Goal: Transaction & Acquisition: Download file/media

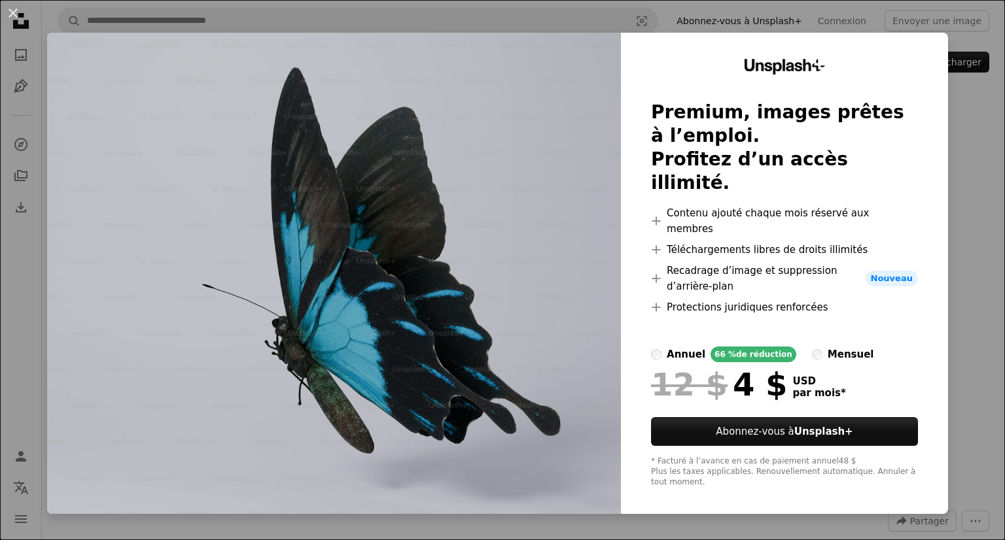
click at [948, 98] on div "An X shape Unsplash+ Premium, images prêtes à l’emploi. Profitez d’un accès ill…" at bounding box center [502, 270] width 1005 height 540
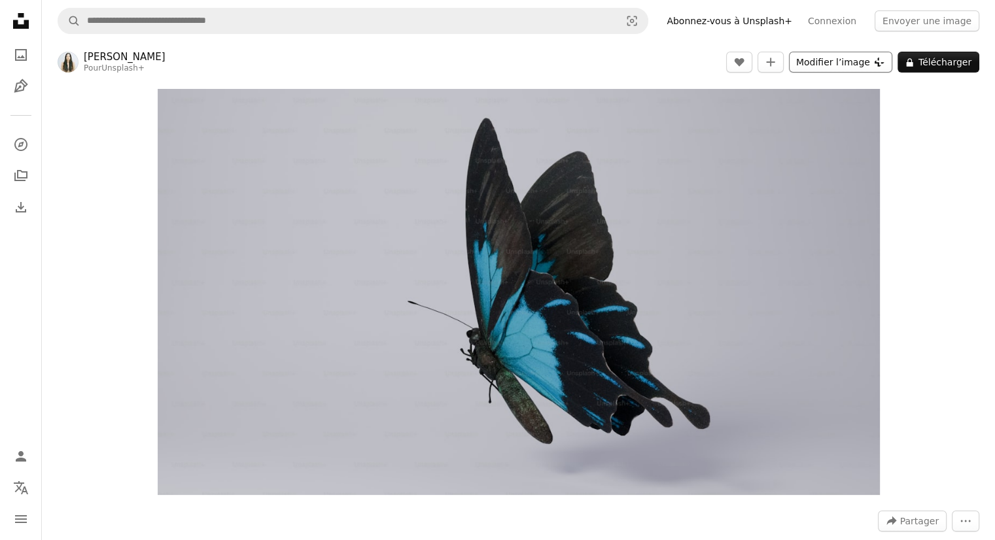
click at [847, 65] on button "Modifier l’image Plus sign for Unsplash+" at bounding box center [840, 62] width 103 height 21
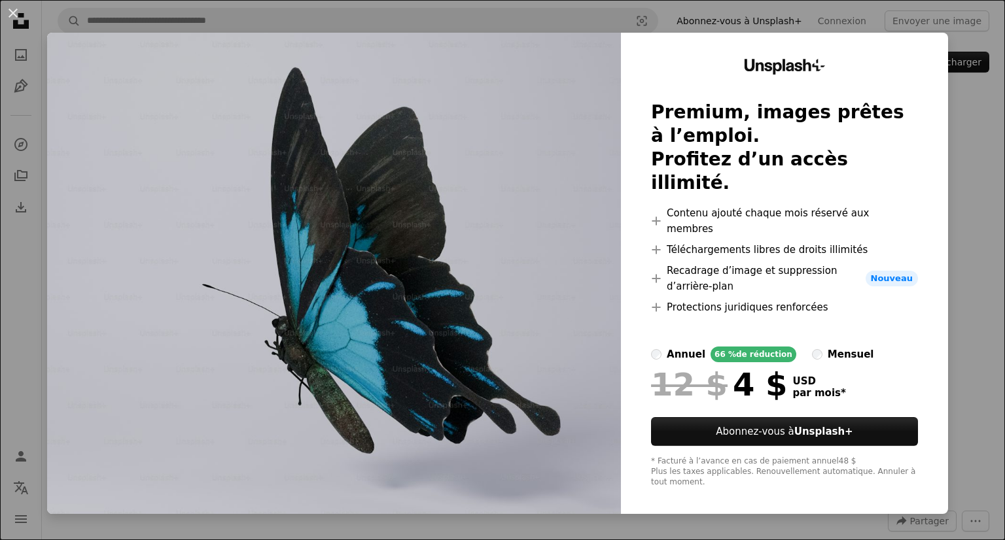
click at [961, 160] on div "An X shape Unsplash+ Premium, images prêtes à l’emploi. Profitez d’un accès ill…" at bounding box center [502, 270] width 1005 height 540
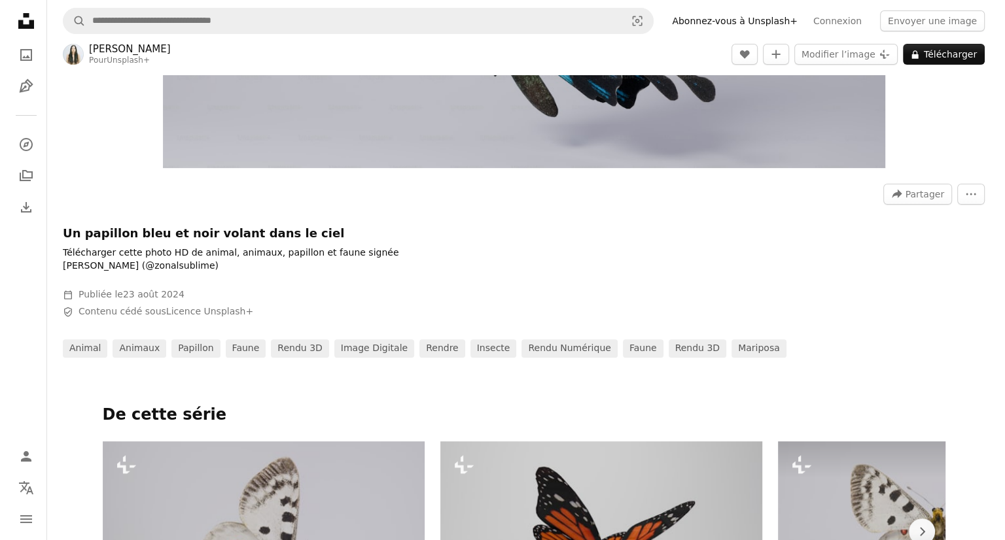
scroll to position [654, 0]
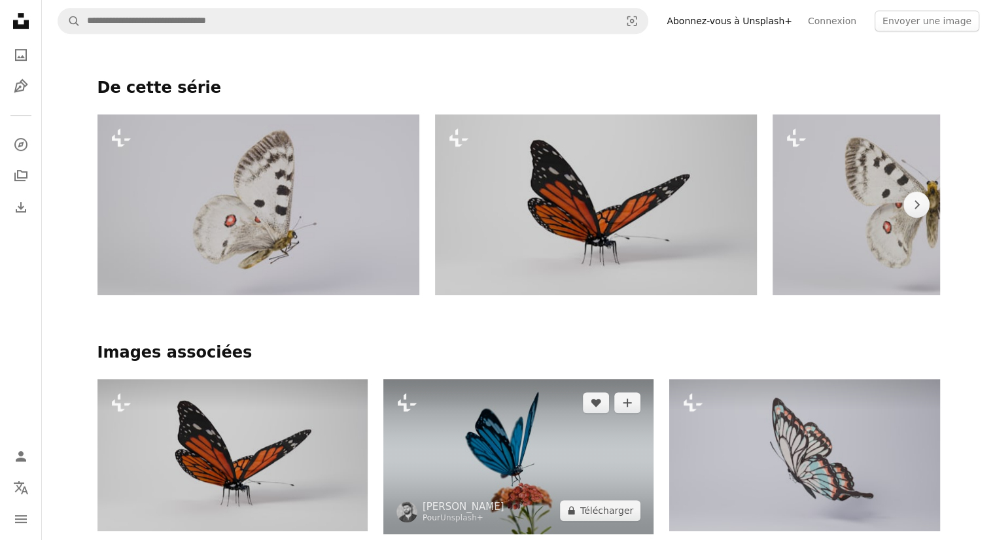
click at [487, 414] on img at bounding box center [518, 457] width 270 height 155
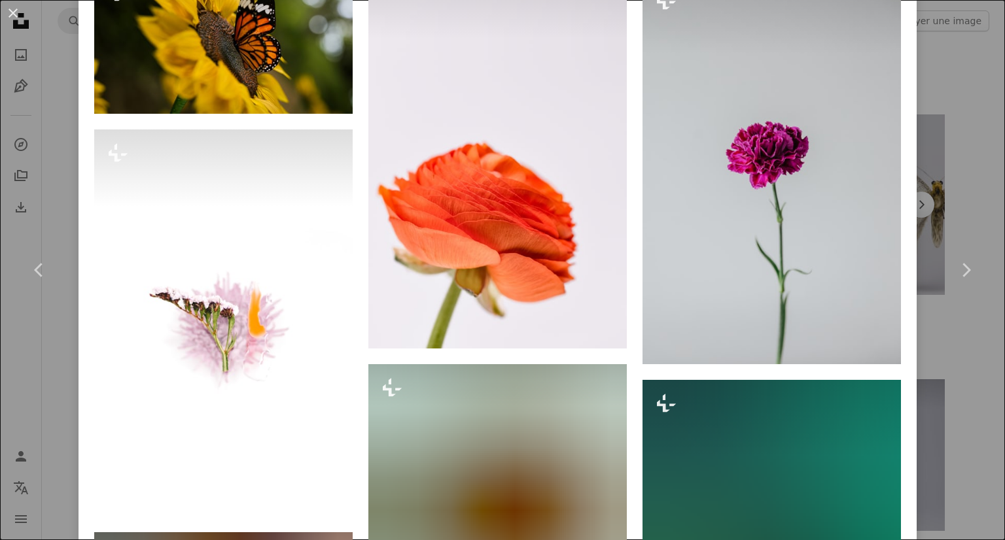
scroll to position [5556, 0]
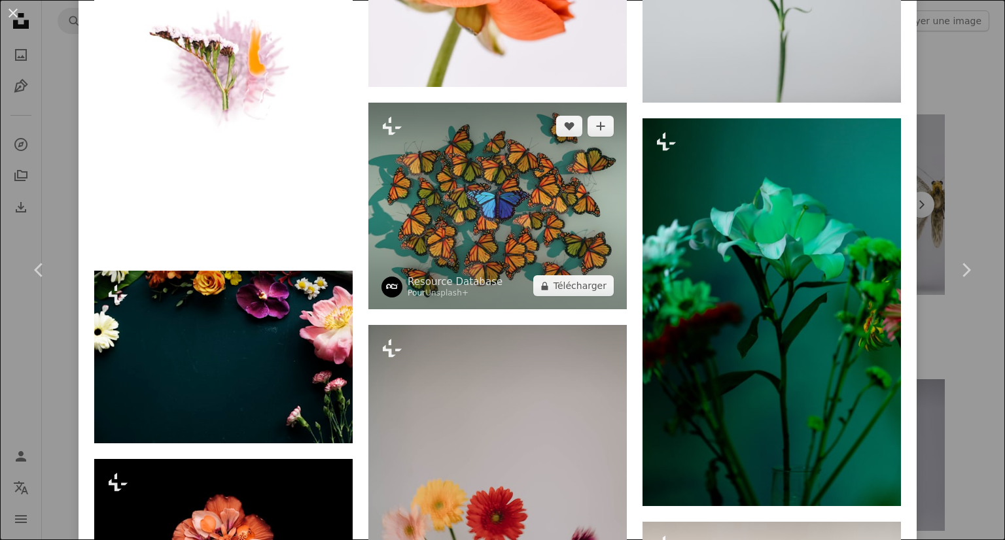
click at [437, 202] on img at bounding box center [497, 206] width 258 height 207
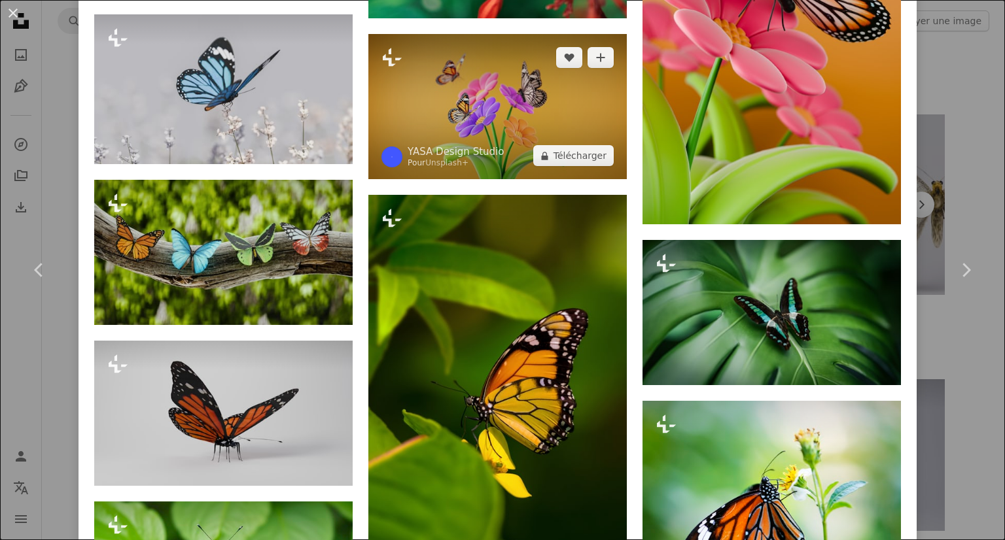
scroll to position [1440, 0]
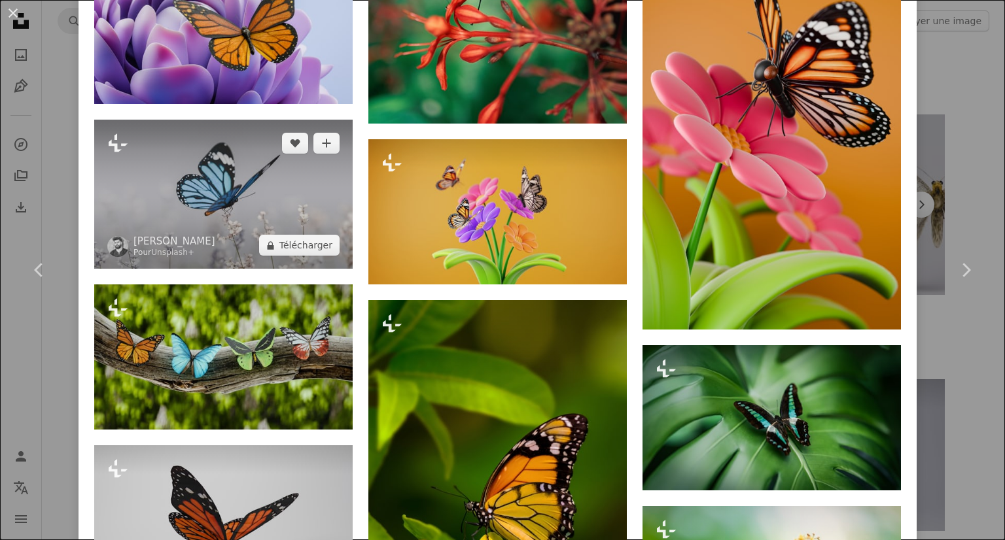
click at [298, 207] on img at bounding box center [223, 194] width 258 height 149
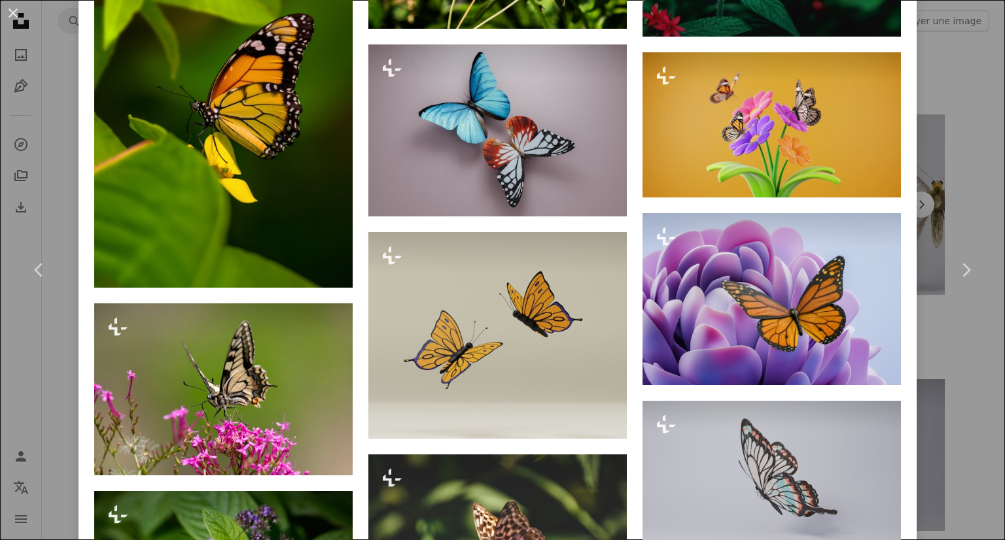
scroll to position [2311, 0]
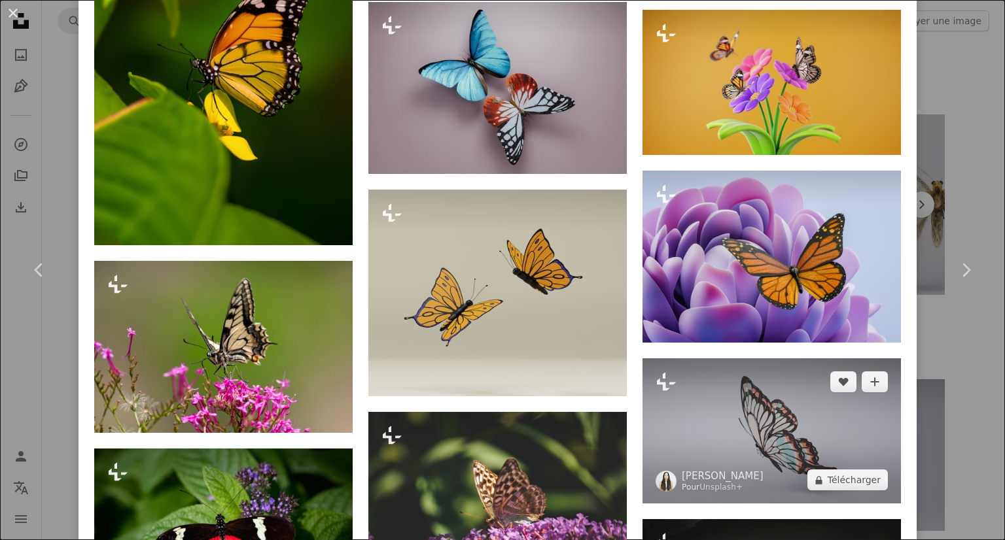
click at [770, 372] on img at bounding box center [772, 431] width 258 height 145
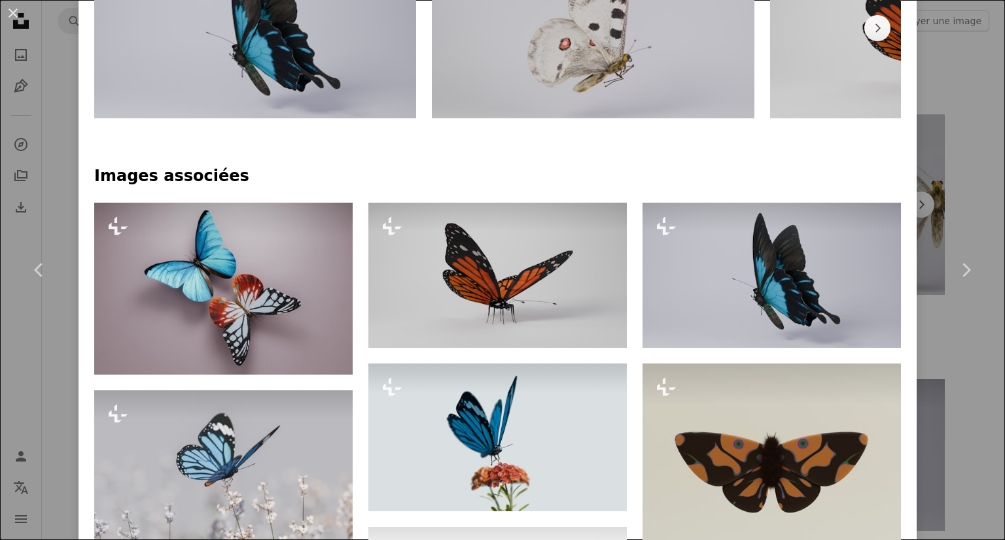
scroll to position [785, 0]
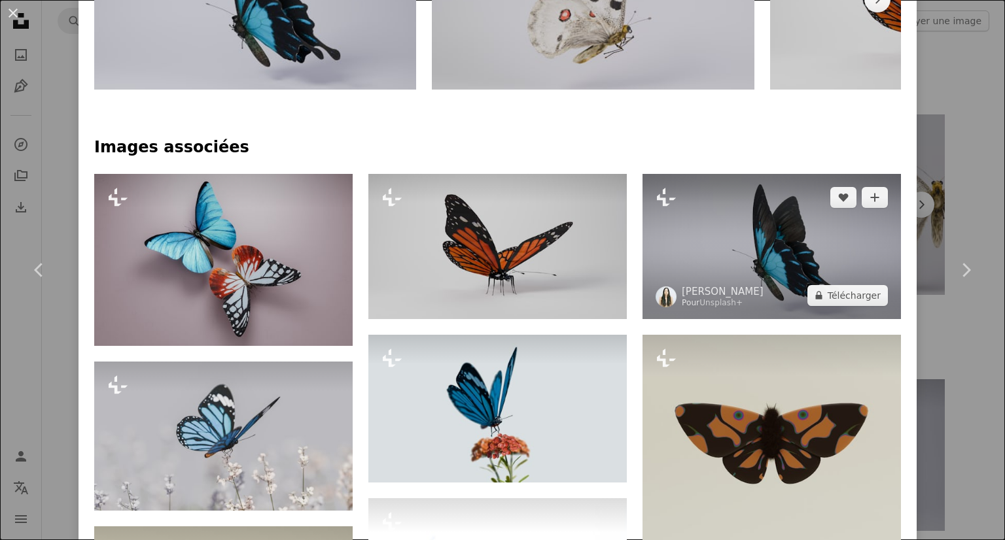
click at [669, 270] on img at bounding box center [772, 246] width 258 height 145
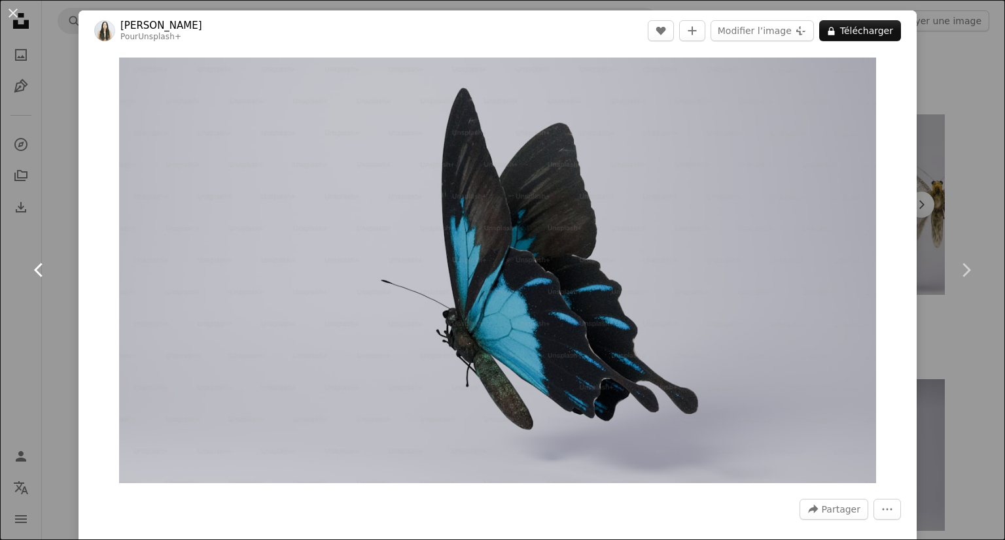
click at [41, 260] on icon "Chevron left" at bounding box center [39, 270] width 21 height 21
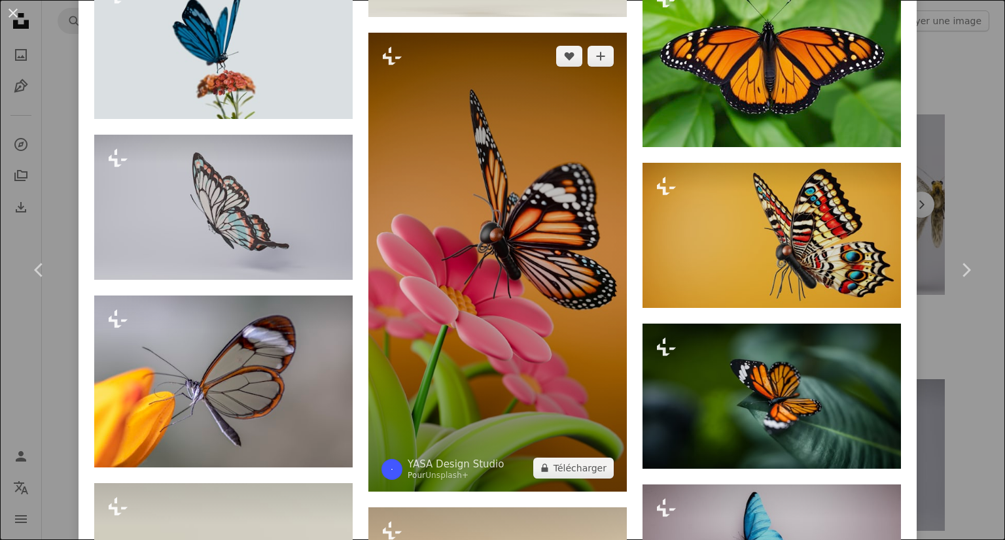
scroll to position [1178, 0]
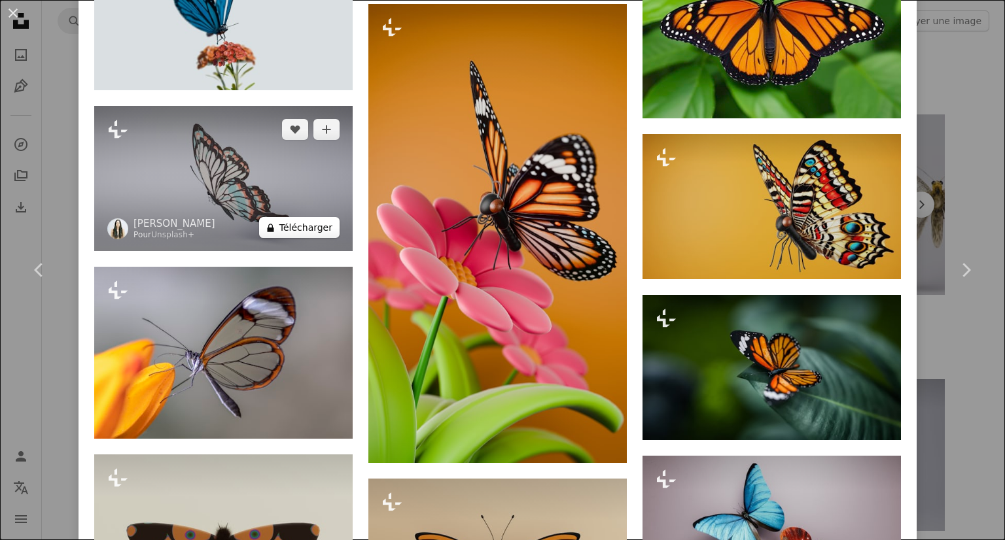
click at [287, 221] on button "A lock Télécharger" at bounding box center [299, 227] width 80 height 21
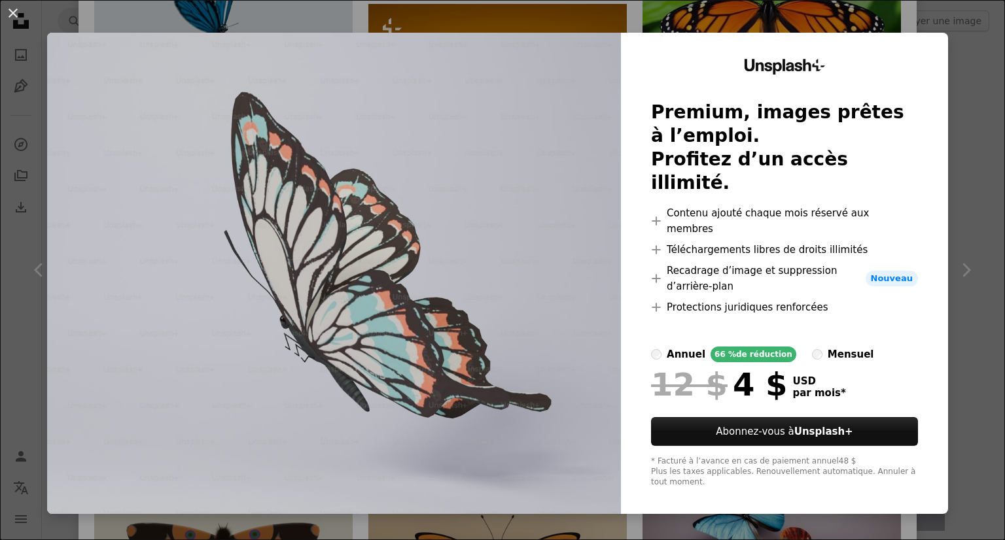
click at [972, 168] on div "An X shape Unsplash+ Premium, images prêtes à l’emploi. Profitez d’un accès ill…" at bounding box center [502, 270] width 1005 height 540
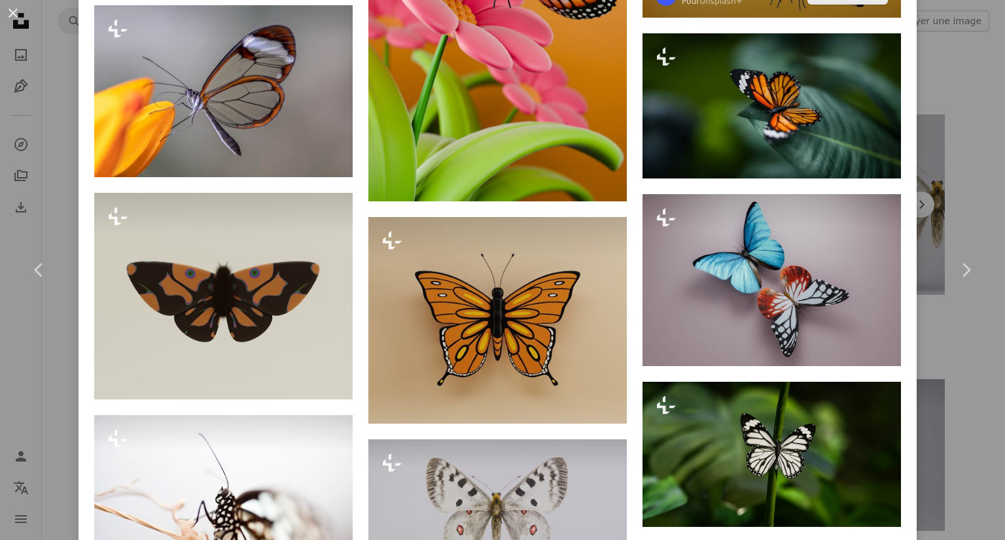
scroll to position [1243, 0]
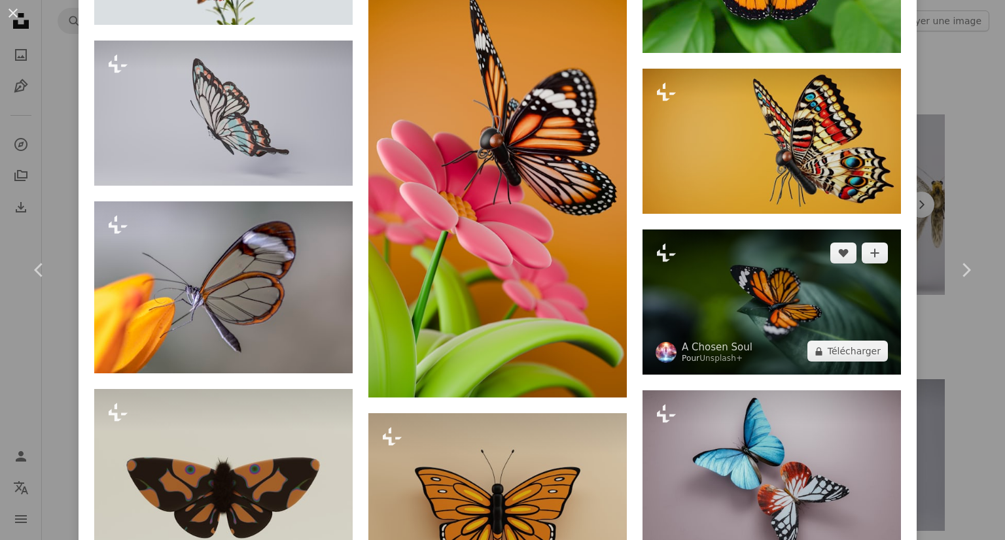
click at [779, 257] on img at bounding box center [772, 302] width 258 height 145
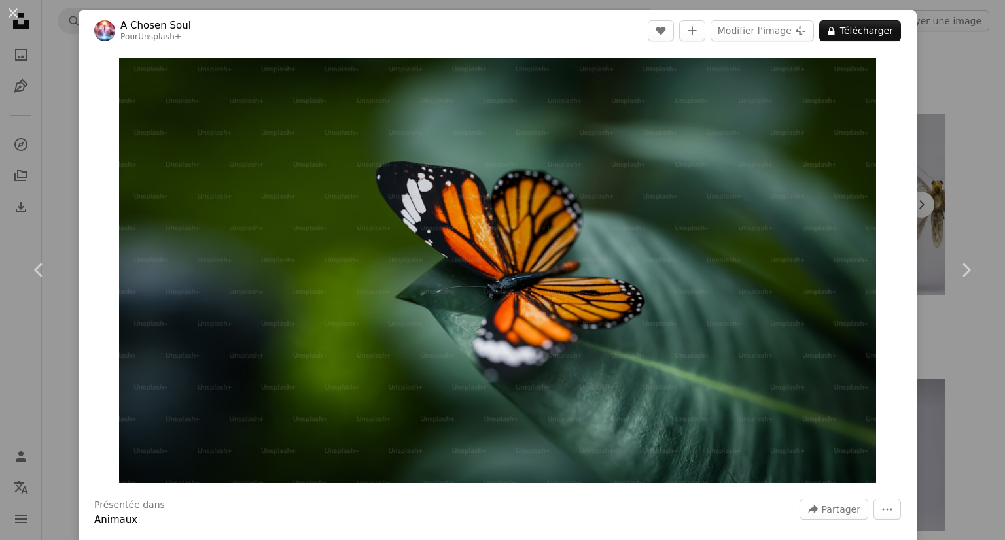
click at [919, 22] on div "An X shape Chevron left Chevron right A Chosen Soul Pour Unsplash+ A heart A pl…" at bounding box center [502, 270] width 1005 height 540
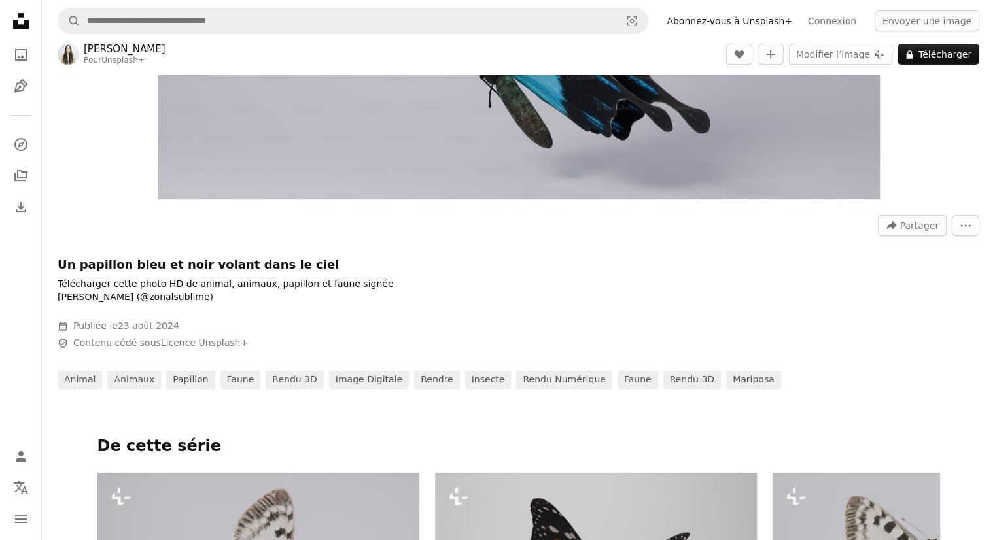
scroll to position [196, 0]
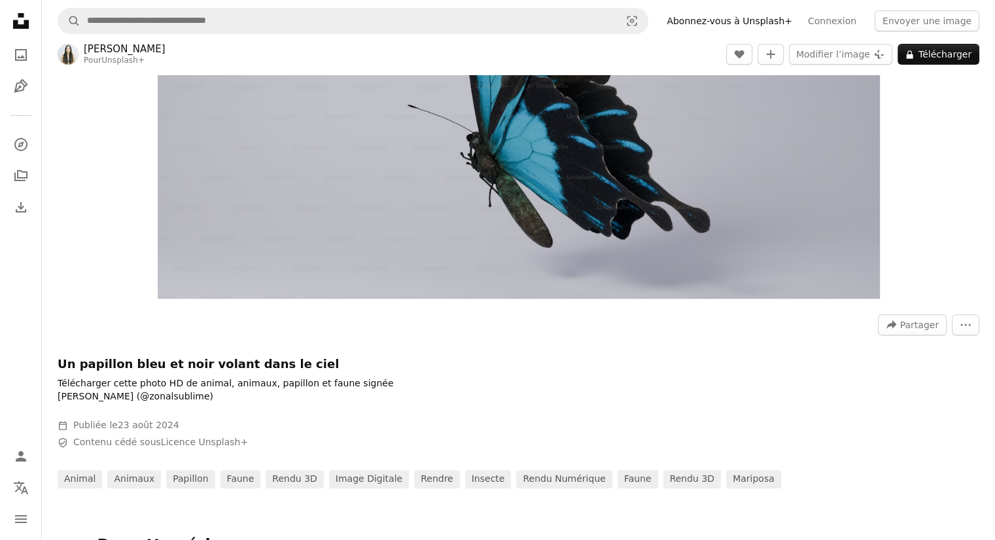
click at [514, 44] on header "[PERSON_NAME] Pour Unsplash+ A heart A plus sign Modifier l’image Plus sign for…" at bounding box center [518, 54] width 953 height 41
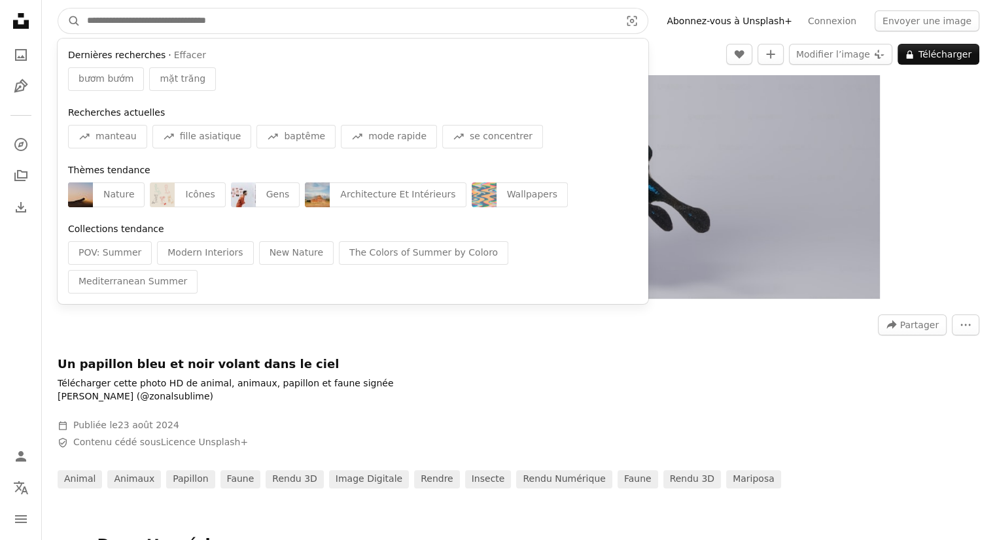
click at [516, 30] on input "Rechercher des visuels sur tout le site" at bounding box center [348, 21] width 536 height 25
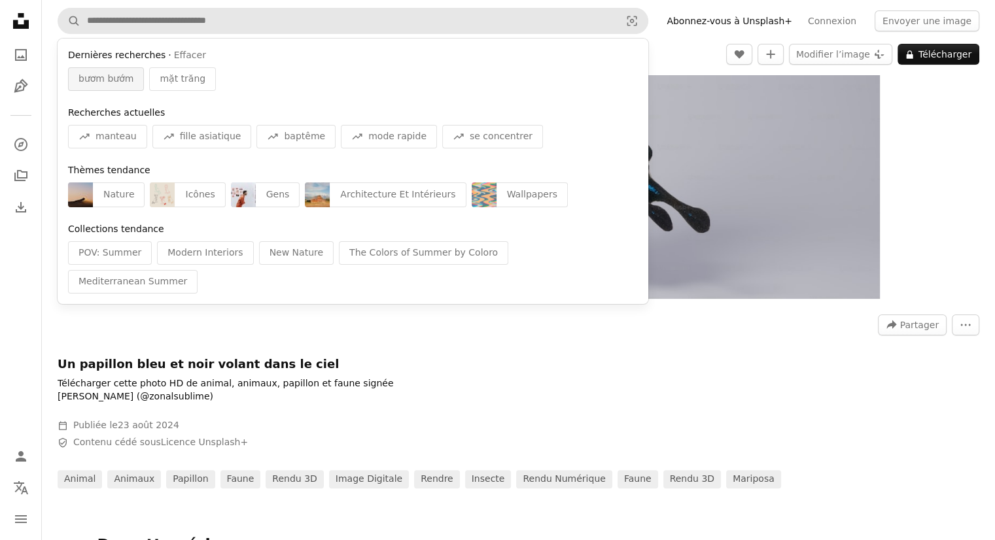
click at [126, 75] on span "bươm bướm" at bounding box center [106, 79] width 55 height 13
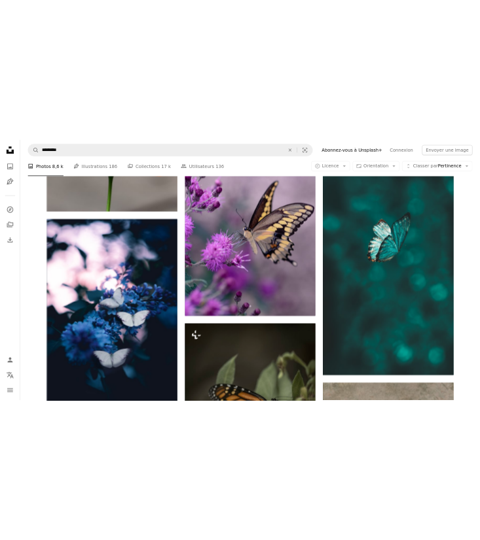
scroll to position [785, 0]
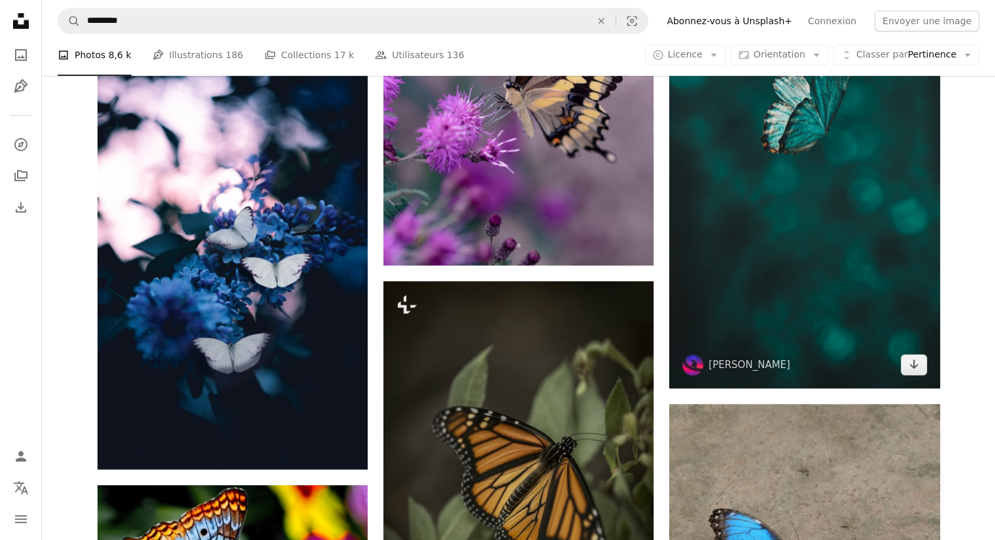
click at [927, 366] on img at bounding box center [804, 148] width 270 height 481
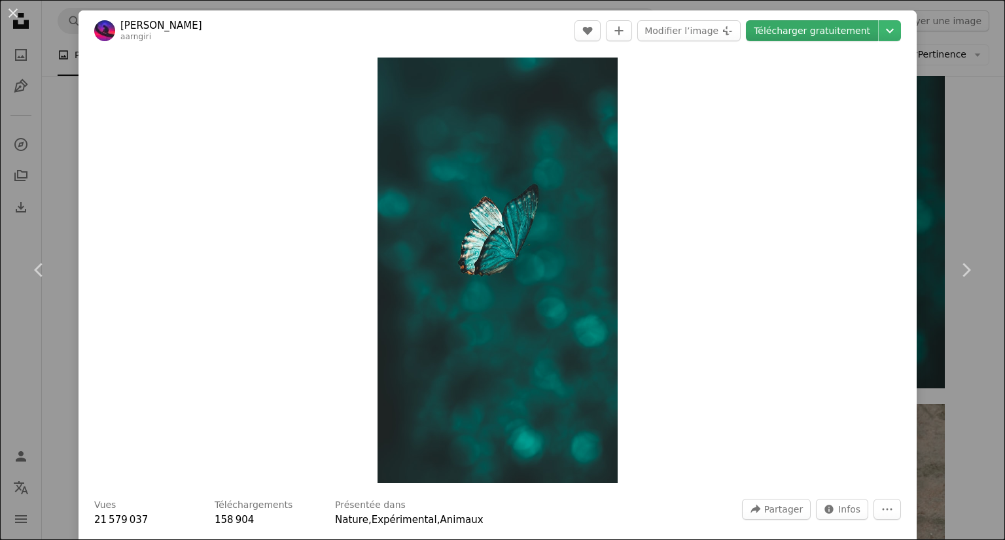
click at [821, 26] on link "Télécharger gratuitement" at bounding box center [812, 30] width 132 height 21
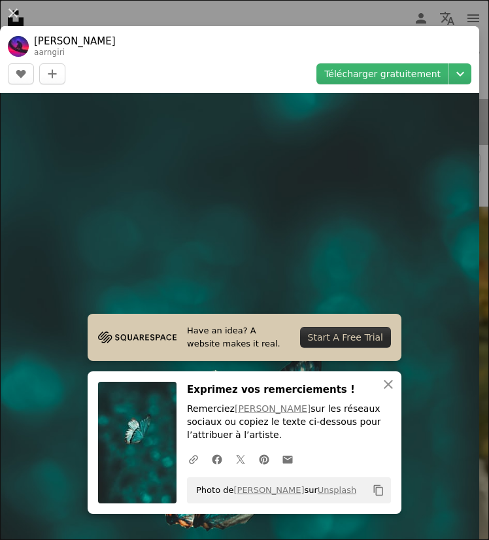
click at [330, 3] on div "An X shape Chevron left Chevron right Have an idea? A website makes it real. St…" at bounding box center [244, 270] width 489 height 540
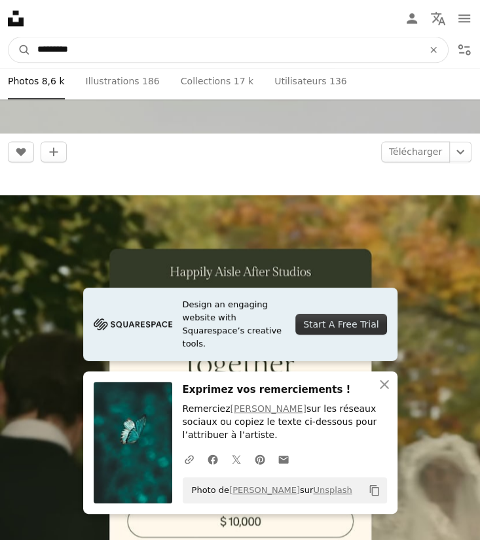
click at [313, 46] on input "*********" at bounding box center [225, 49] width 388 height 25
click at [429, 50] on icon "An X shape" at bounding box center [433, 49] width 29 height 10
type input "**********"
click button "A magnifying glass" at bounding box center [20, 49] width 22 height 25
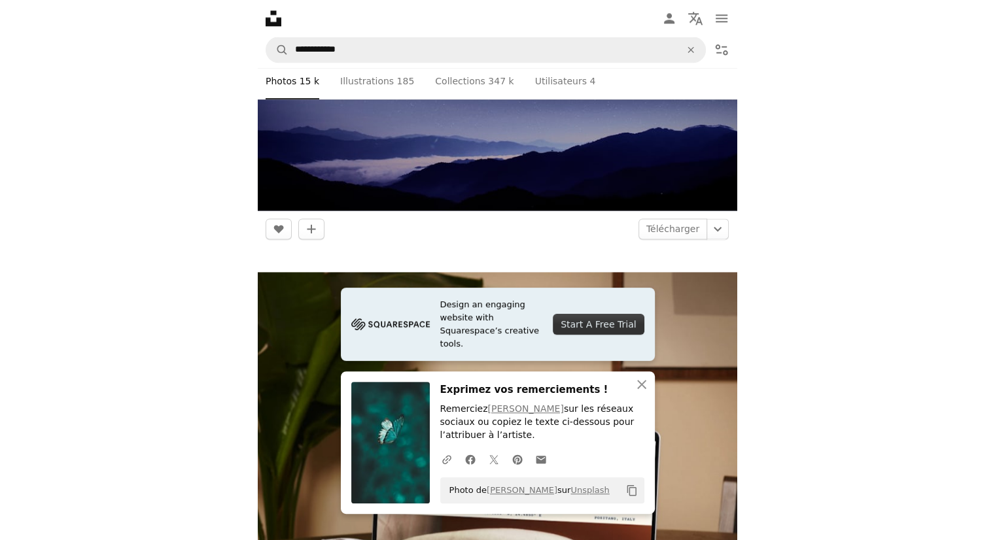
scroll to position [720, 0]
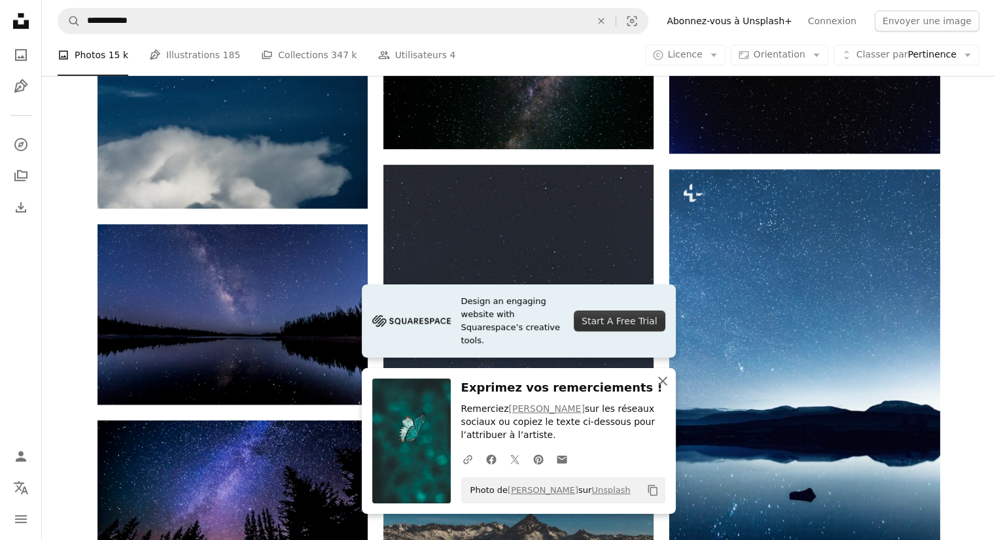
click at [659, 376] on icon "An X shape" at bounding box center [663, 382] width 16 height 16
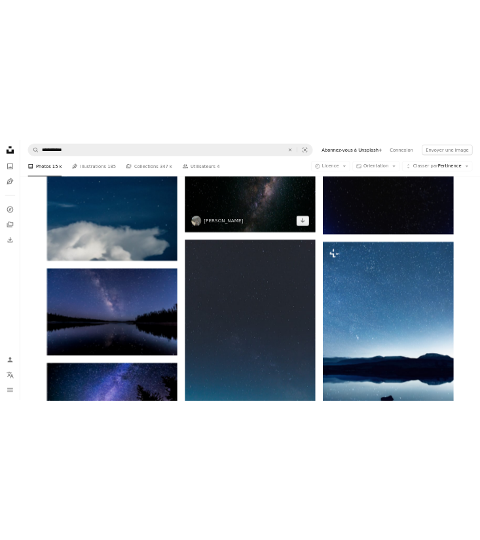
scroll to position [785, 0]
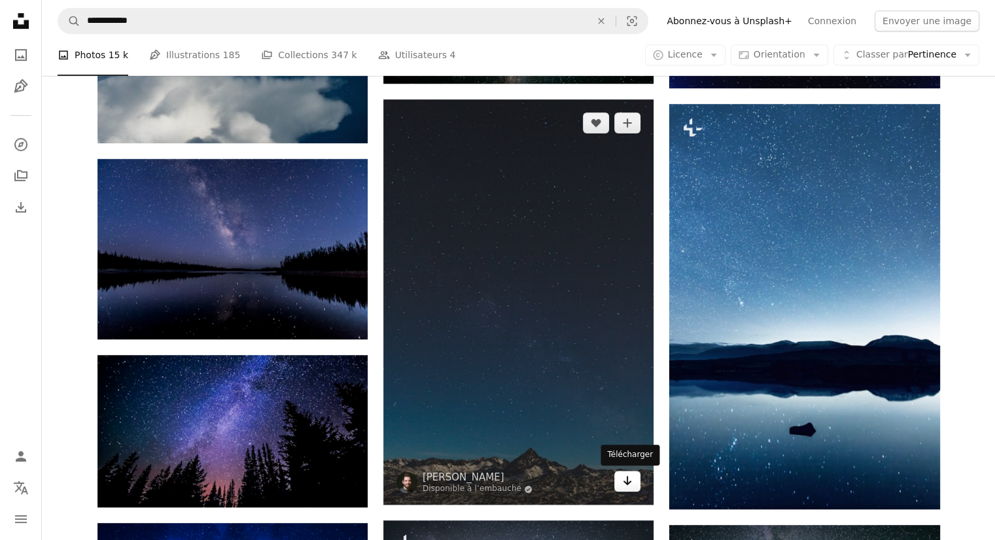
click at [626, 482] on icon "Arrow pointing down" at bounding box center [627, 481] width 10 height 16
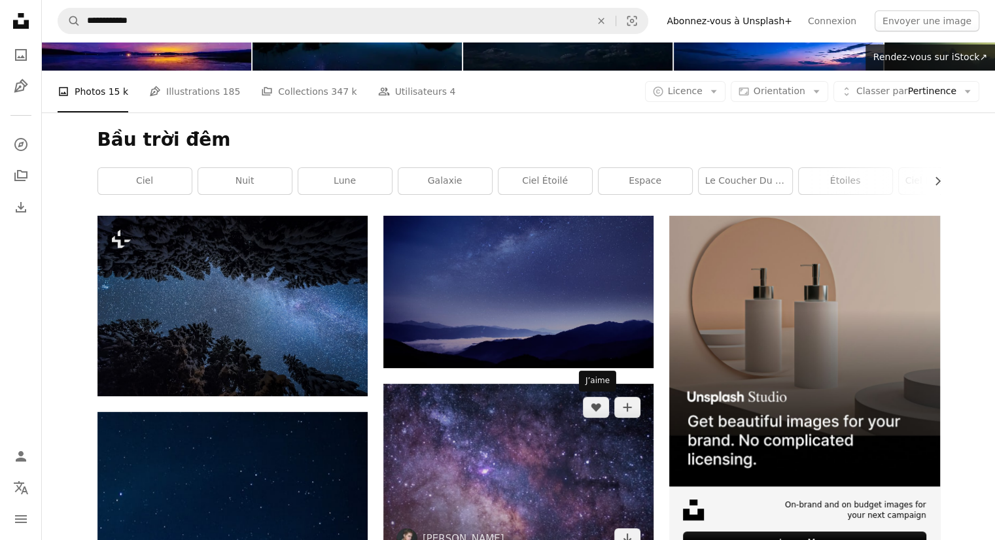
scroll to position [45, 0]
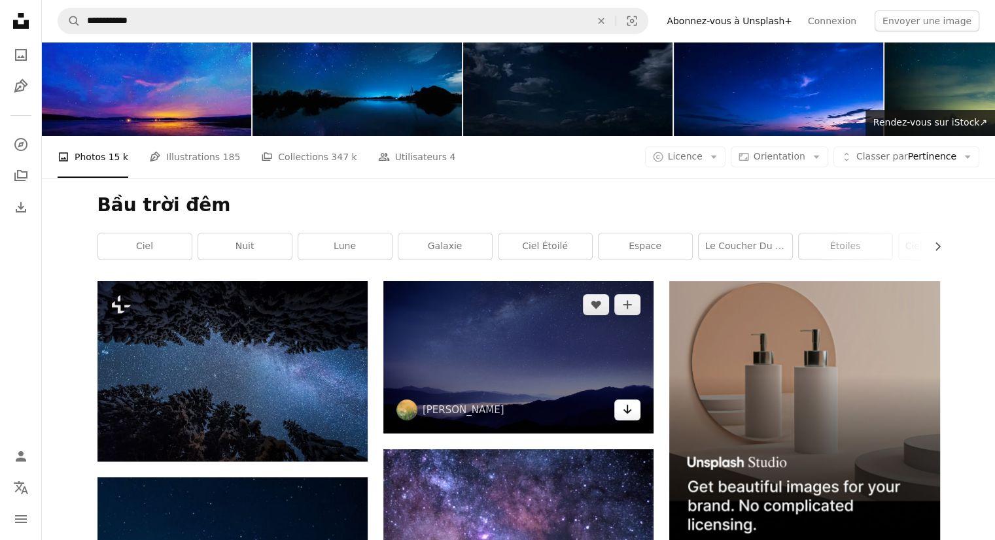
click at [631, 413] on icon "Arrow pointing down" at bounding box center [627, 410] width 10 height 16
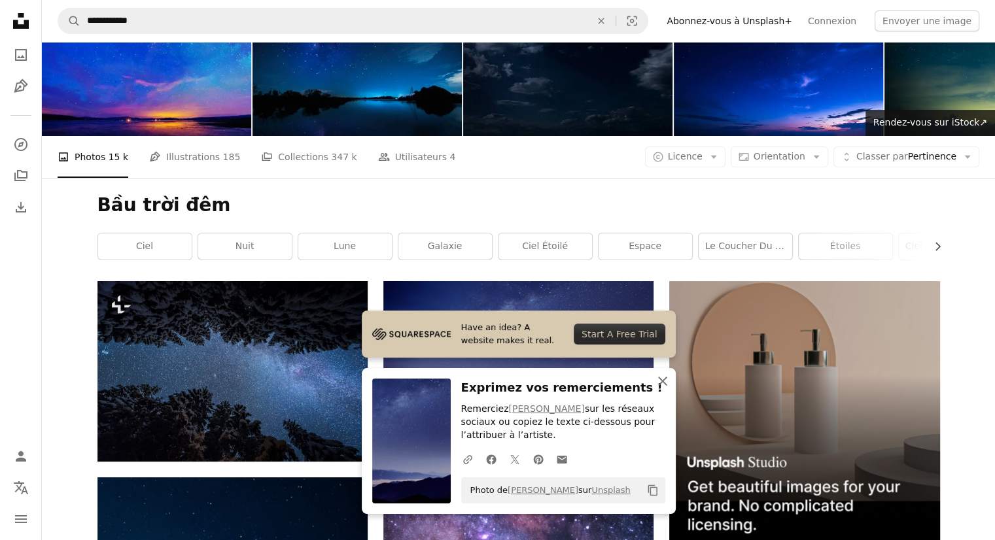
click at [665, 384] on icon "button" at bounding box center [662, 381] width 9 height 9
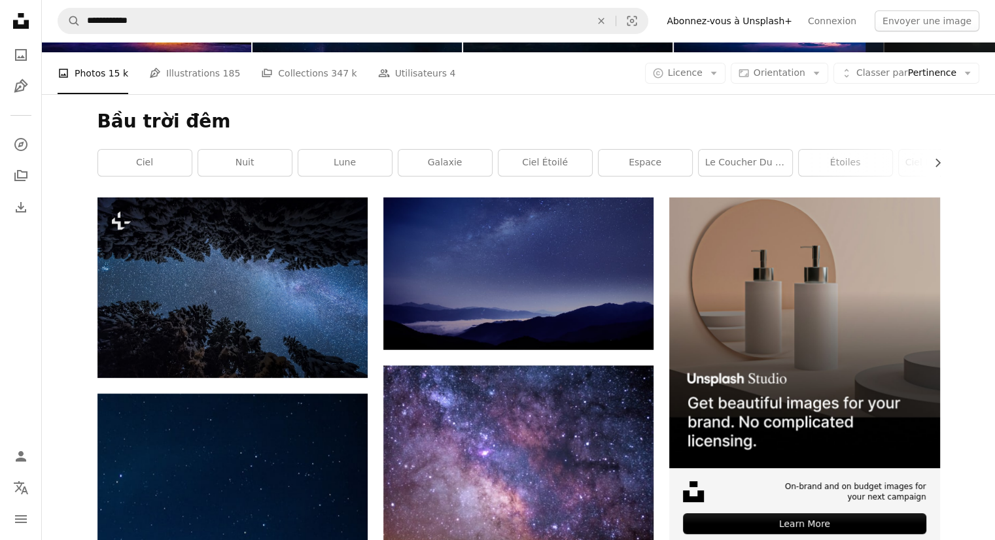
scroll to position [131, 0]
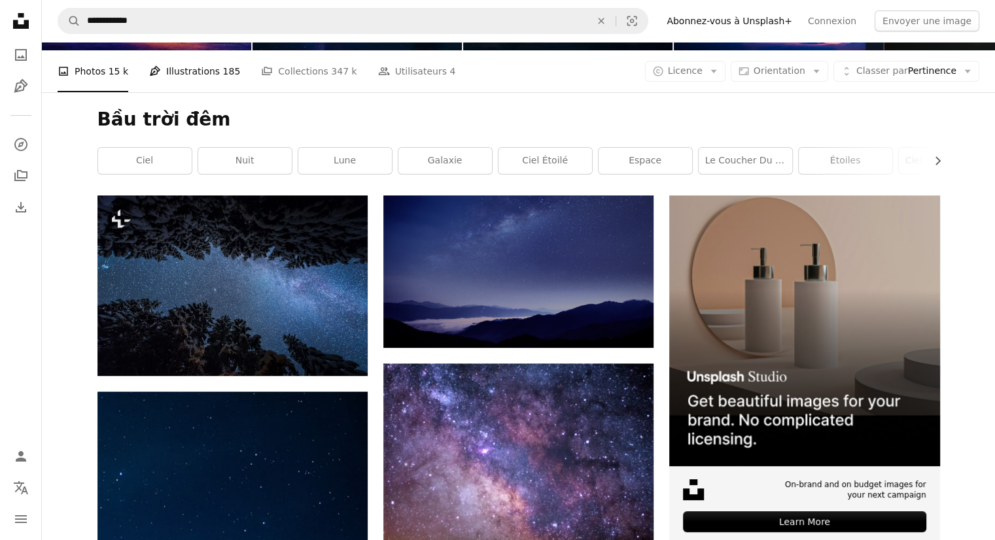
click at [186, 77] on link "Pen Tool Illustrations 185" at bounding box center [194, 71] width 91 height 42
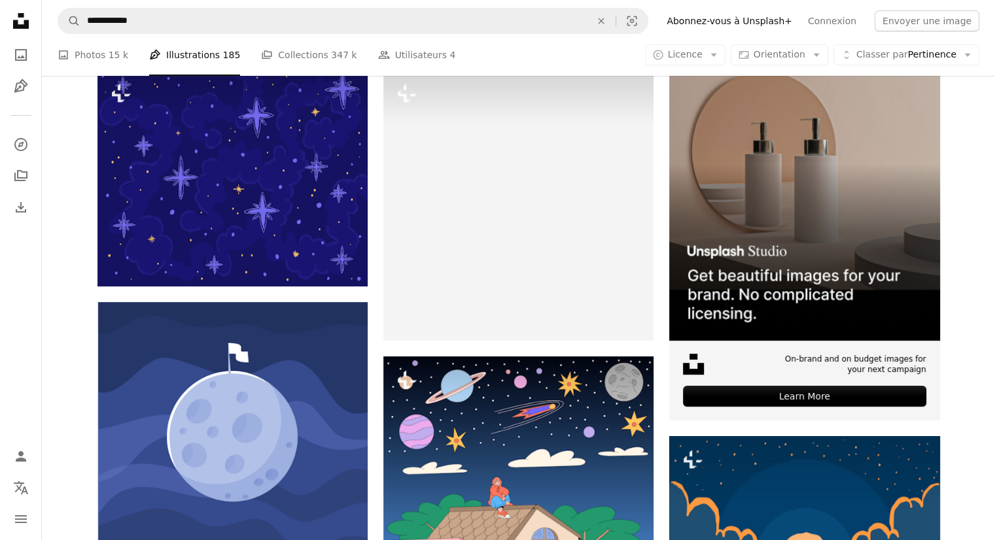
scroll to position [196, 0]
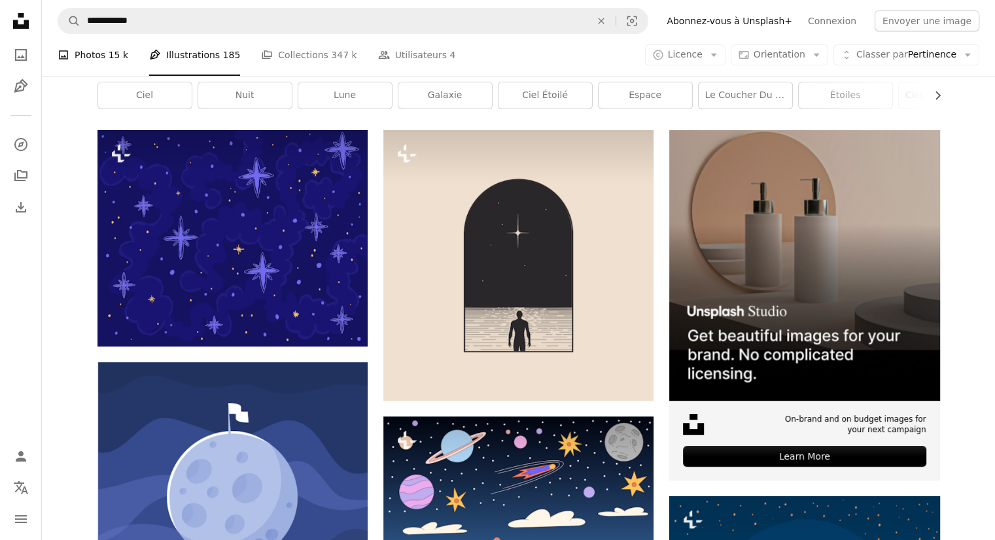
click at [109, 58] on span "15 k" at bounding box center [119, 55] width 20 height 14
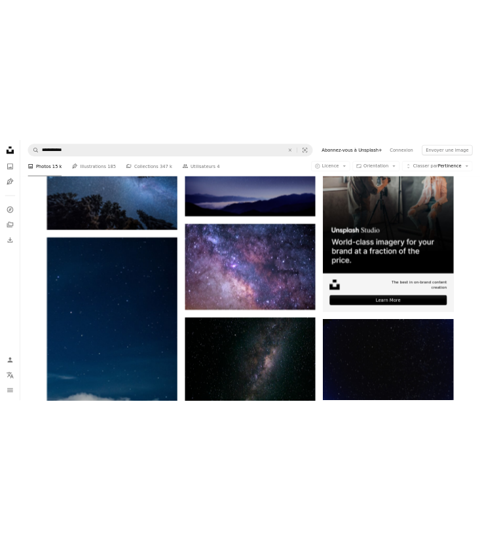
scroll to position [523, 0]
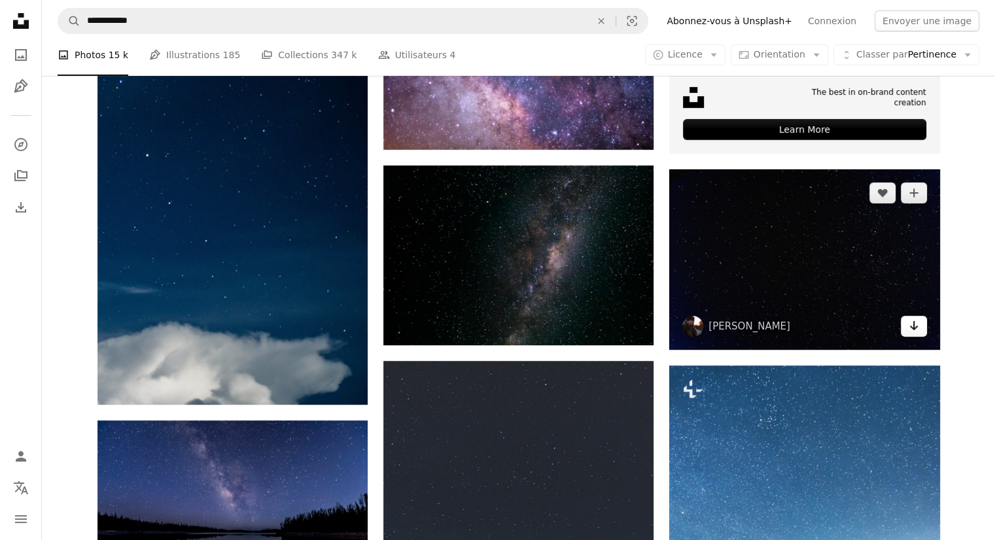
click at [922, 327] on link "Arrow pointing down" at bounding box center [914, 326] width 26 height 21
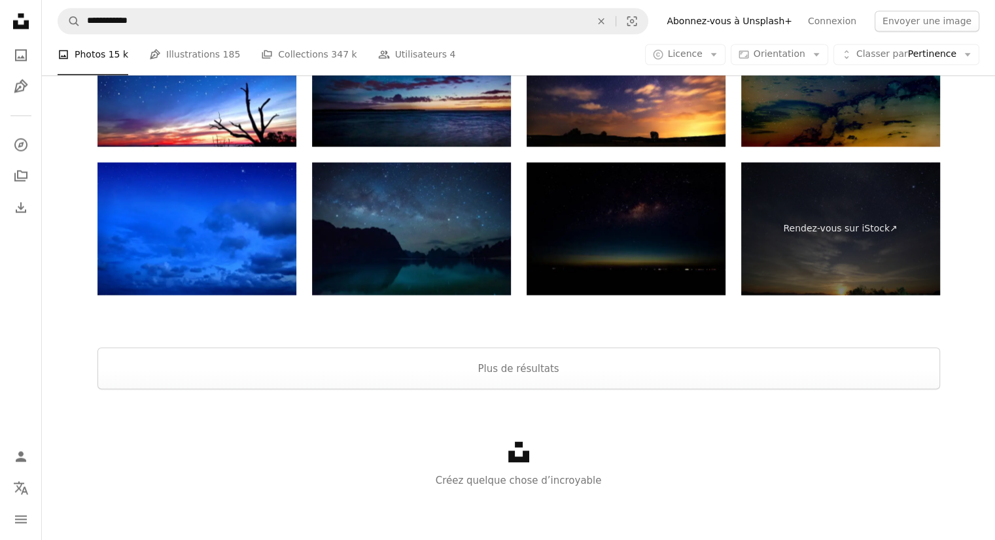
scroll to position [2401, 0]
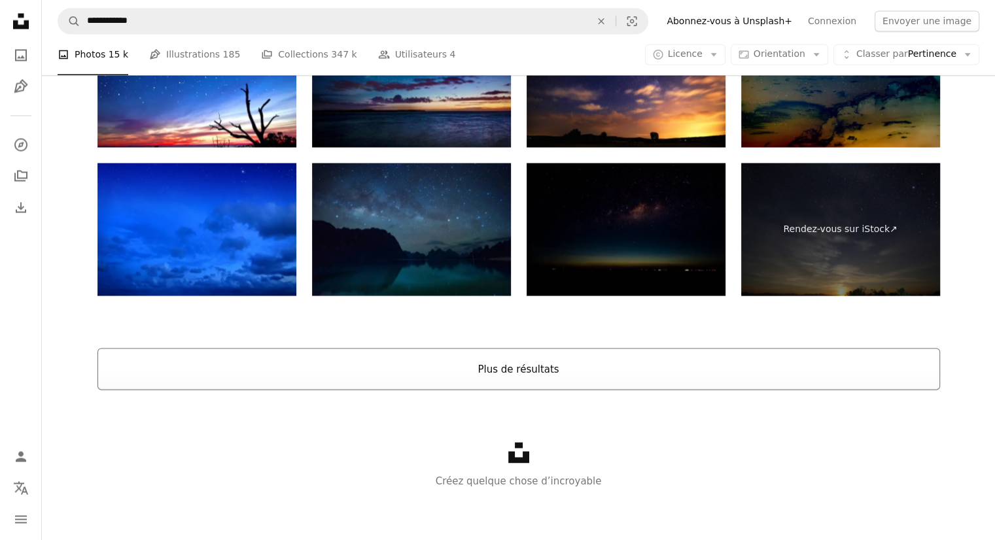
click at [540, 372] on button "Plus de résultats" at bounding box center [518, 369] width 843 height 42
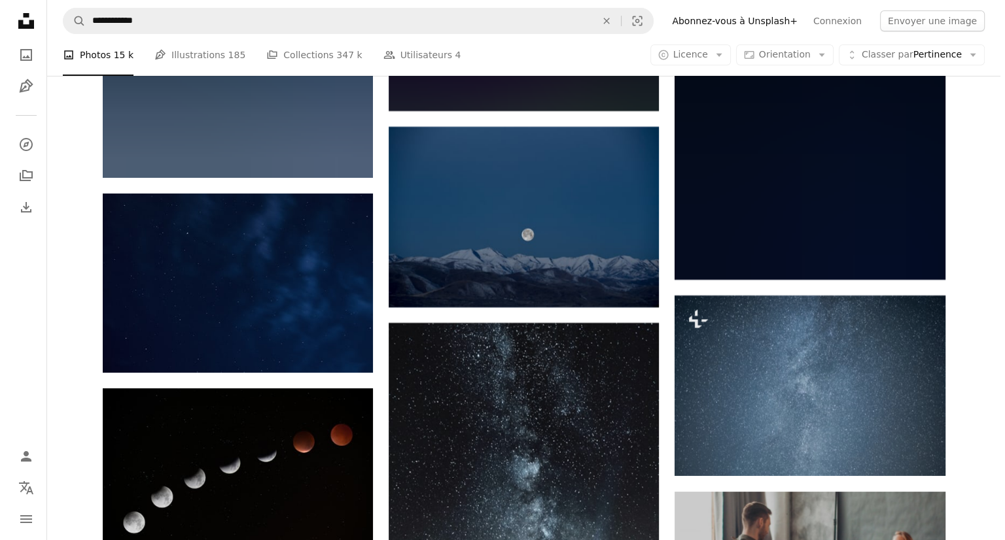
scroll to position [5018, 0]
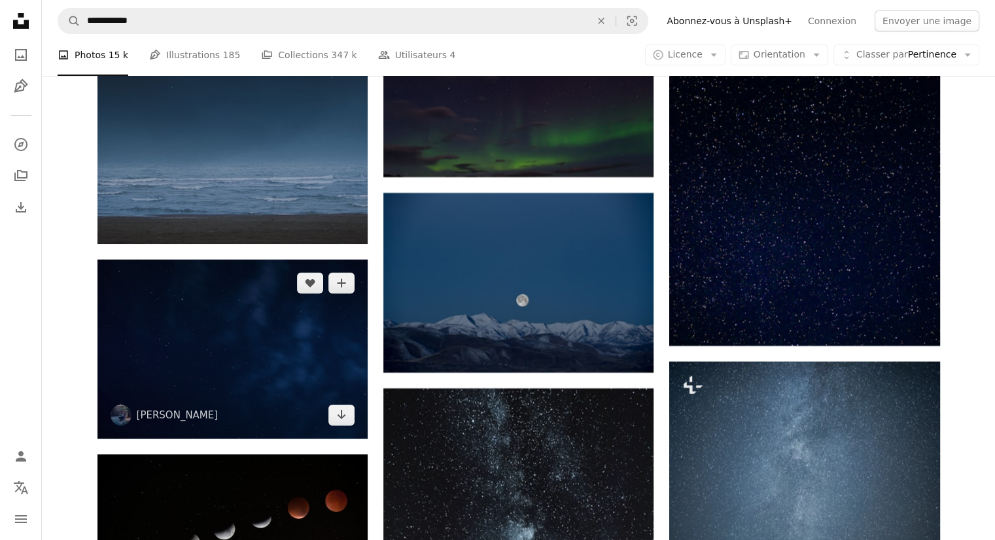
click at [237, 352] on img at bounding box center [232, 349] width 270 height 179
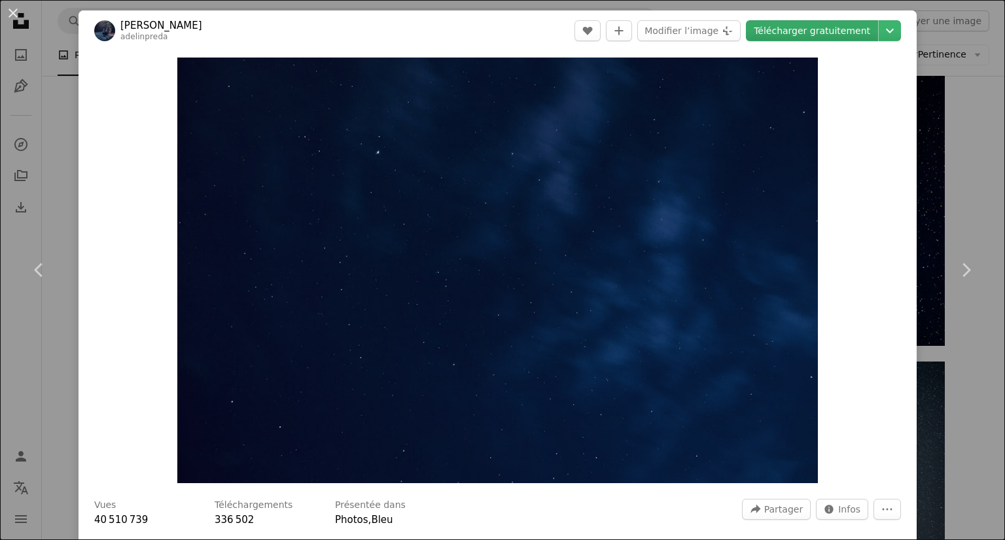
click at [794, 32] on link "Télécharger gratuitement" at bounding box center [812, 30] width 132 height 21
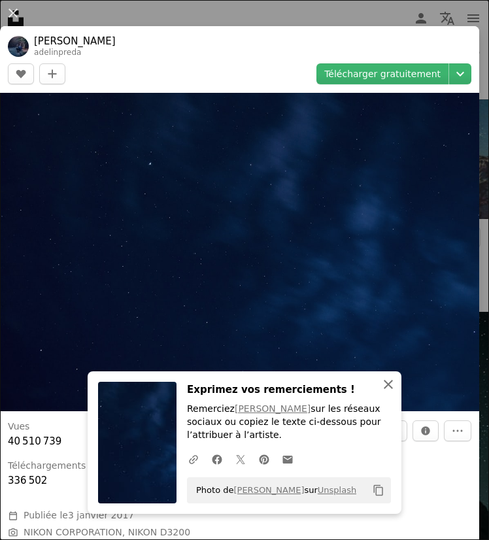
click at [383, 382] on icon "An X shape" at bounding box center [389, 385] width 16 height 16
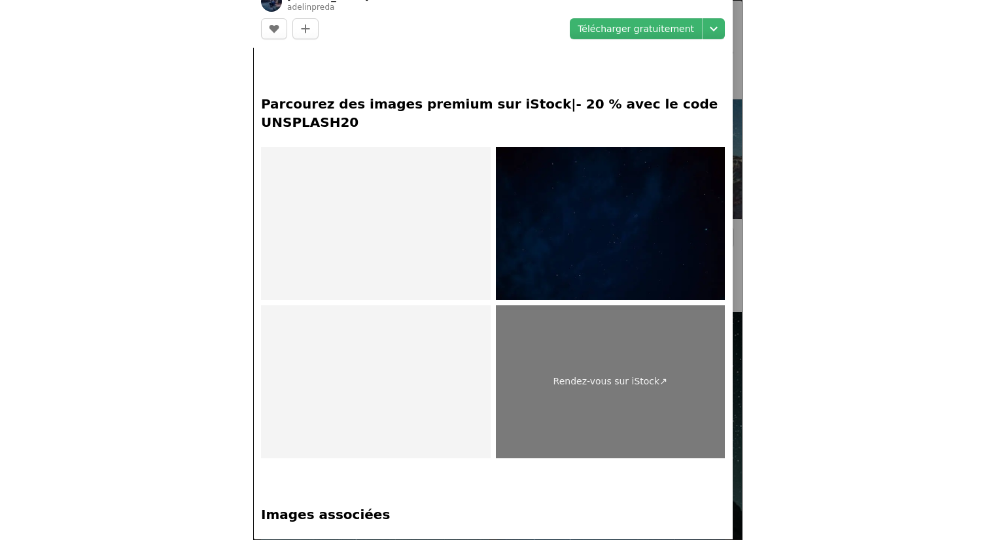
scroll to position [589, 0]
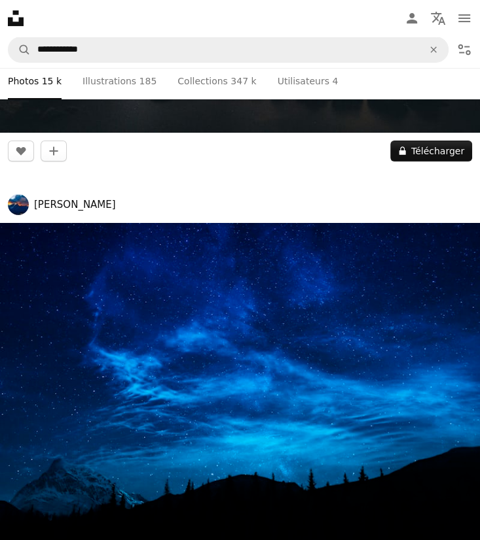
scroll to position [8355, 0]
